Goal: Information Seeking & Learning: Learn about a topic

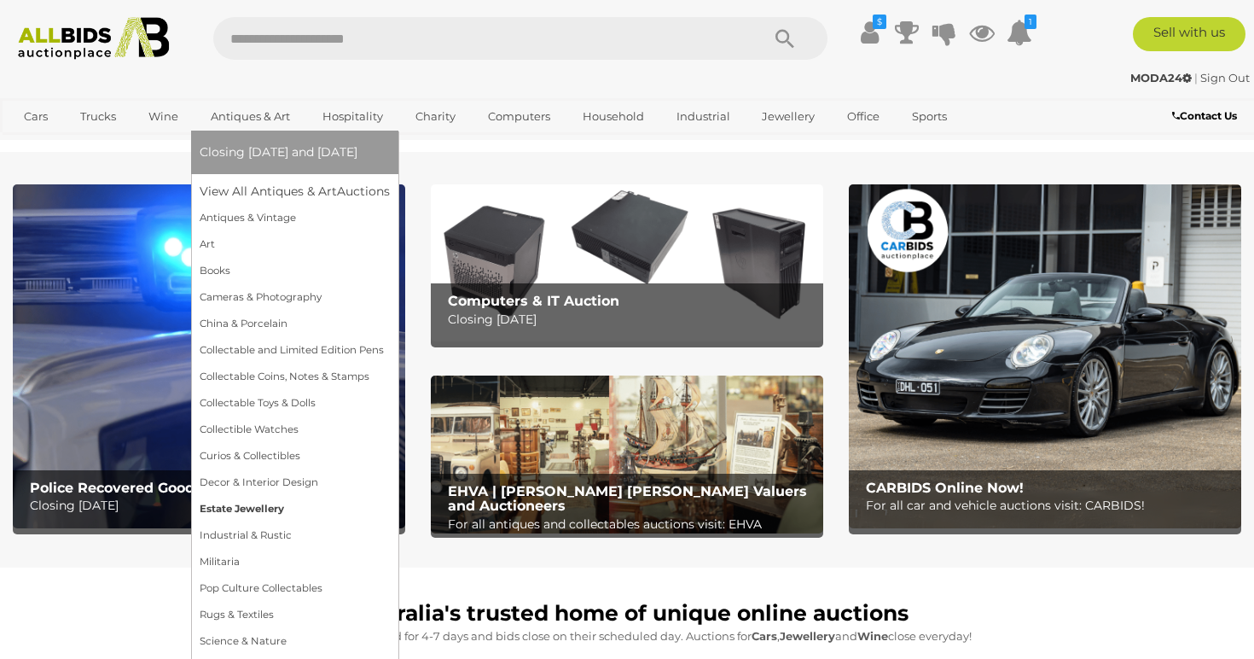
click at [254, 504] on link "Estate Jewellery" at bounding box center [295, 509] width 190 height 26
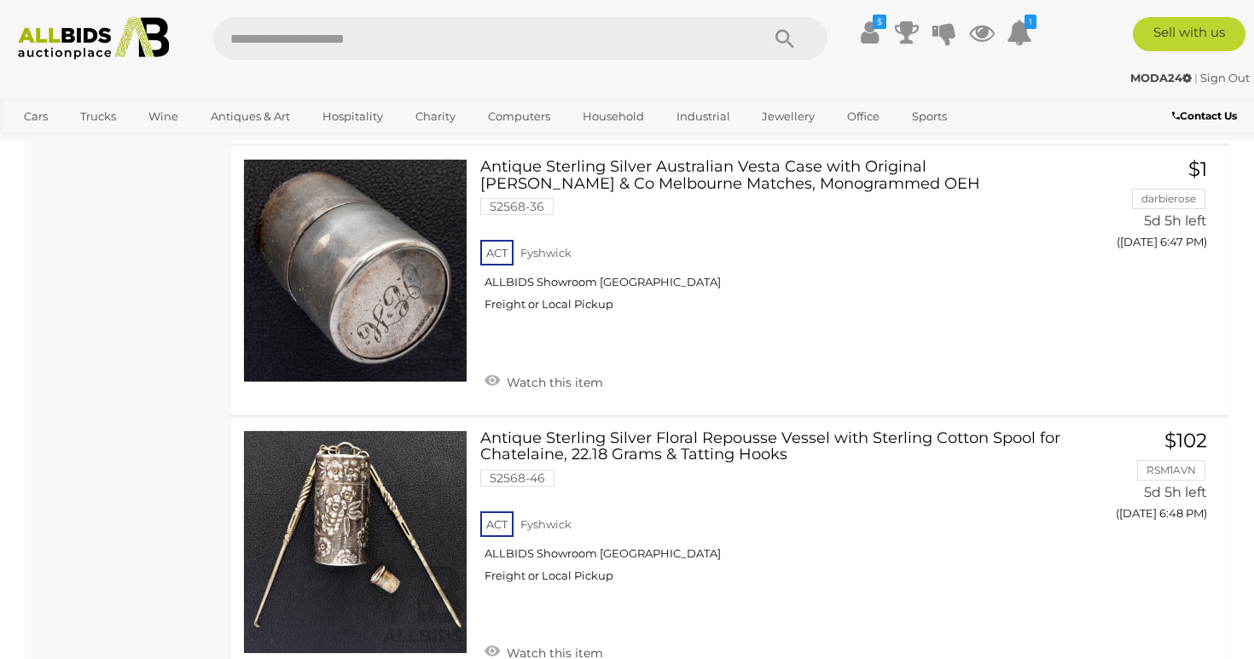
scroll to position [3778, 0]
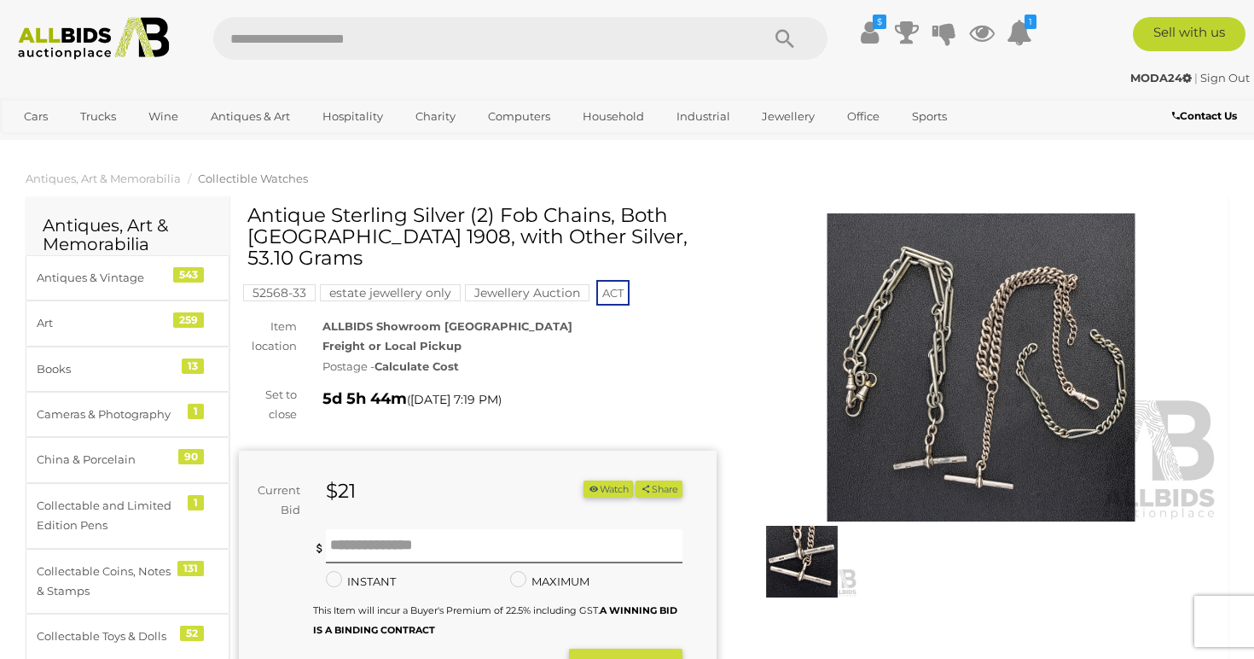
scroll to position [135, 0]
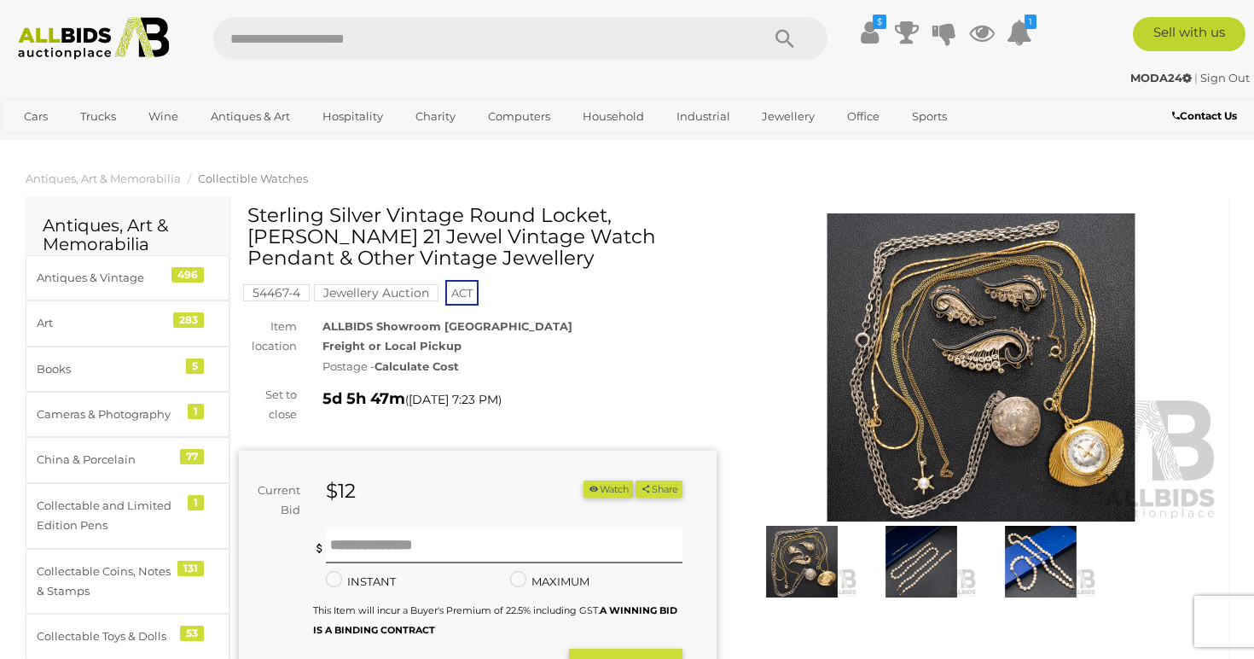
click at [1028, 379] on img at bounding box center [981, 367] width 478 height 308
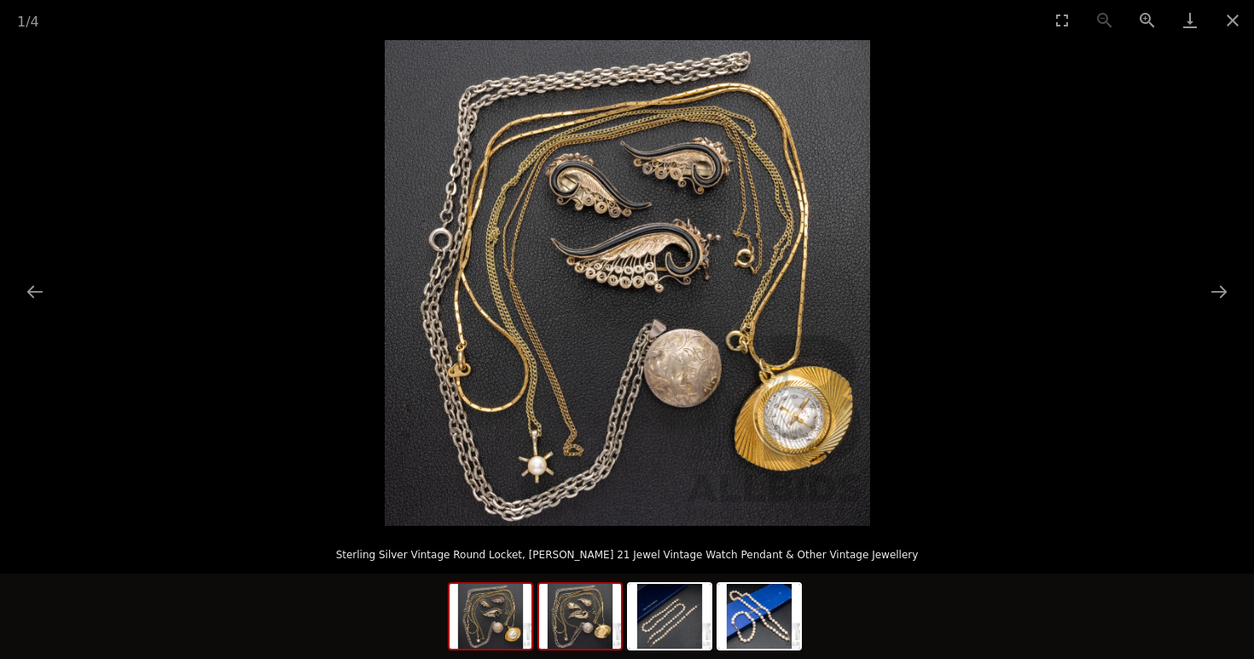
click at [593, 621] on img at bounding box center [580, 615] width 82 height 65
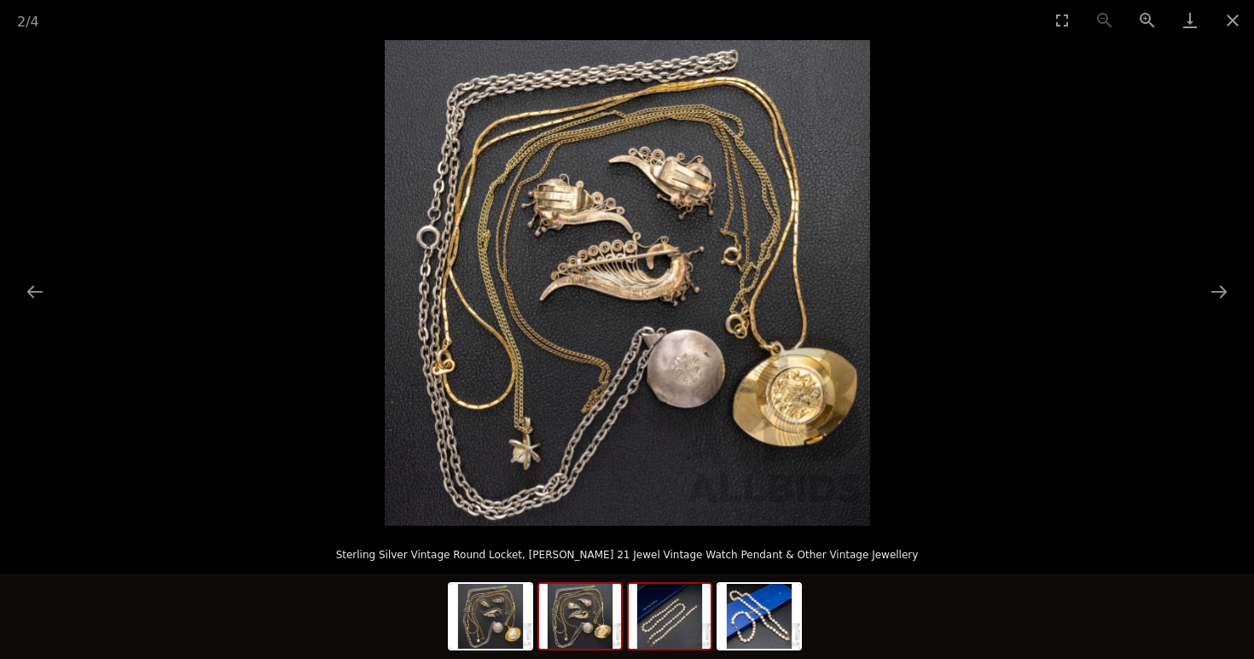
click at [662, 626] on img at bounding box center [670, 615] width 82 height 65
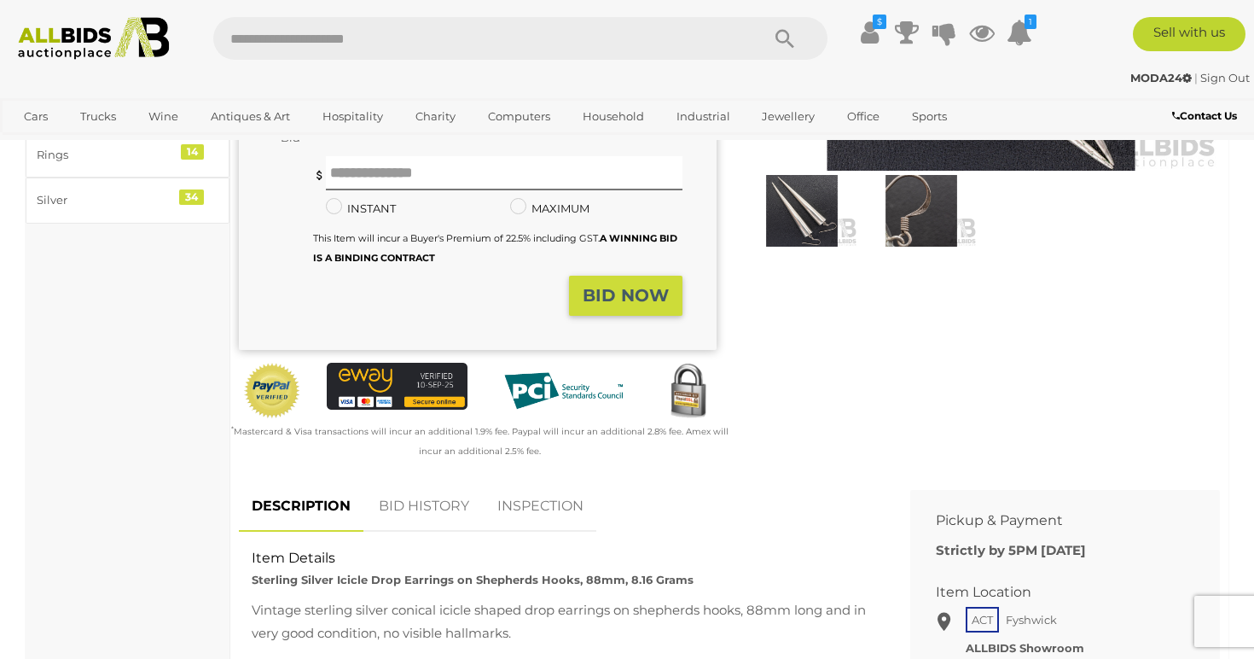
scroll to position [560, 0]
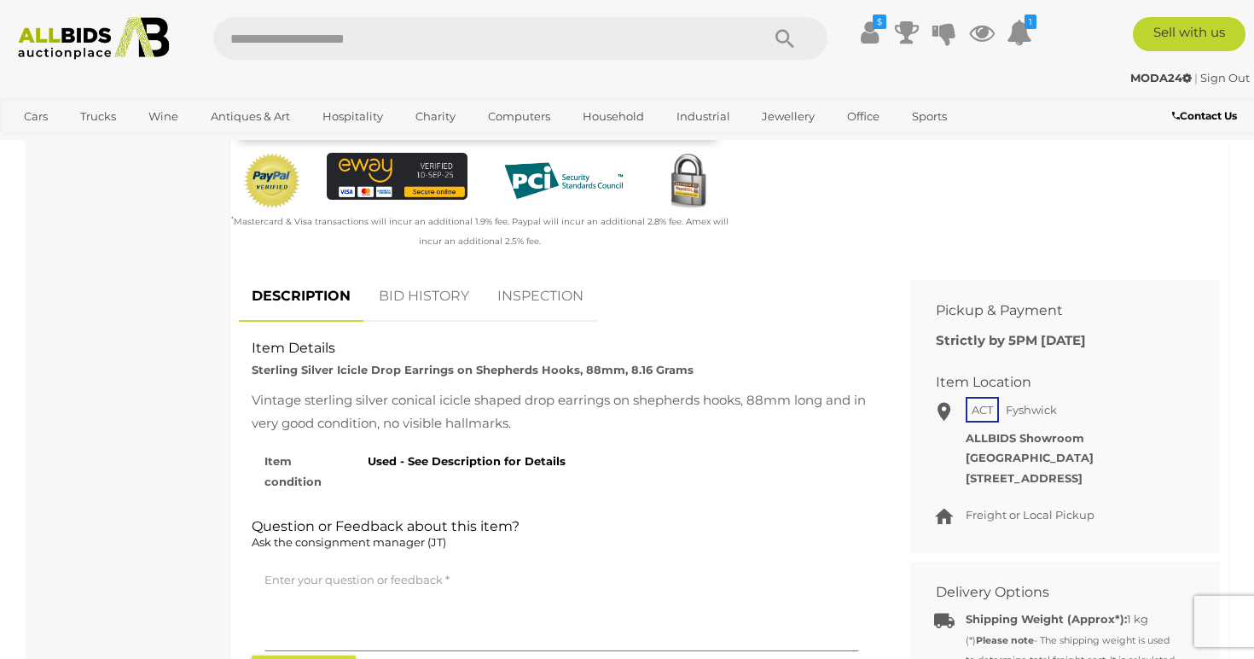
click at [461, 291] on link "BID HISTORY" at bounding box center [424, 296] width 116 height 50
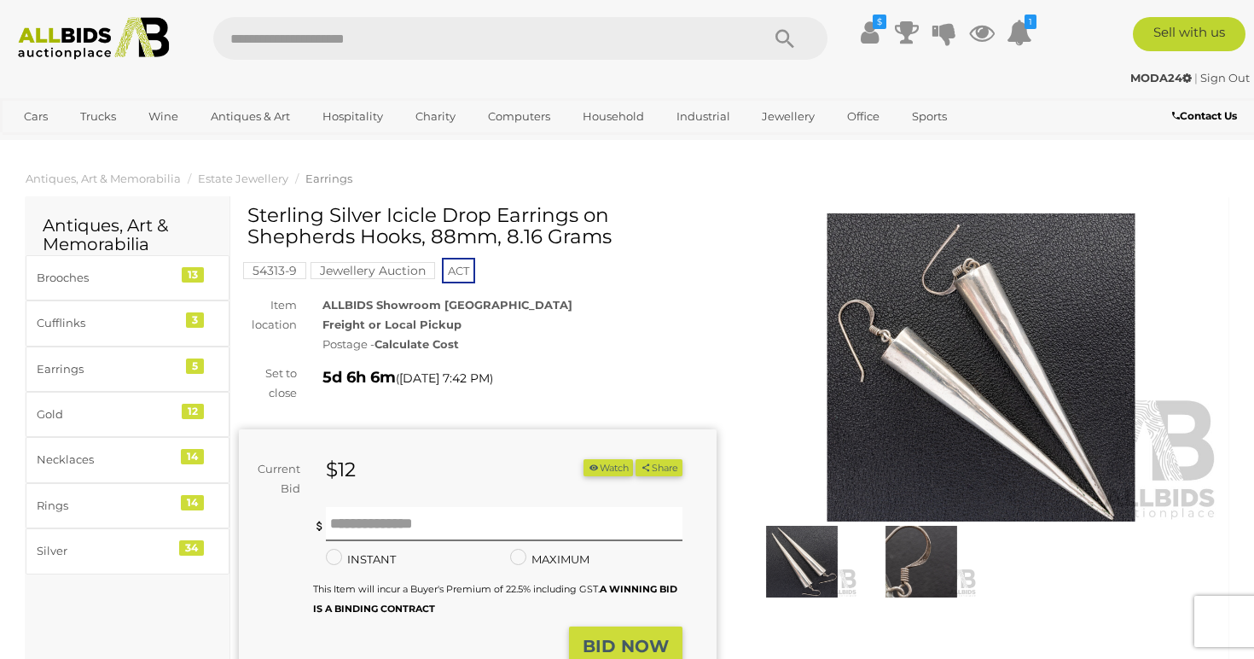
scroll to position [0, 0]
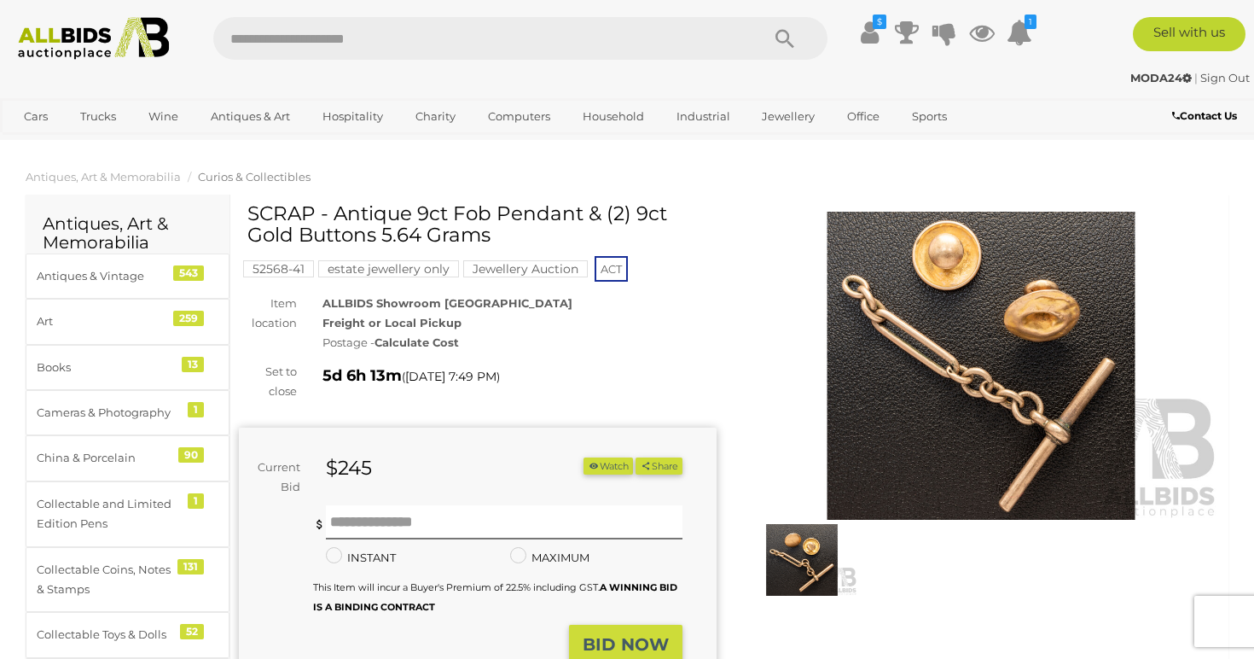
scroll to position [10, 0]
